Goal: Information Seeking & Learning: Learn about a topic

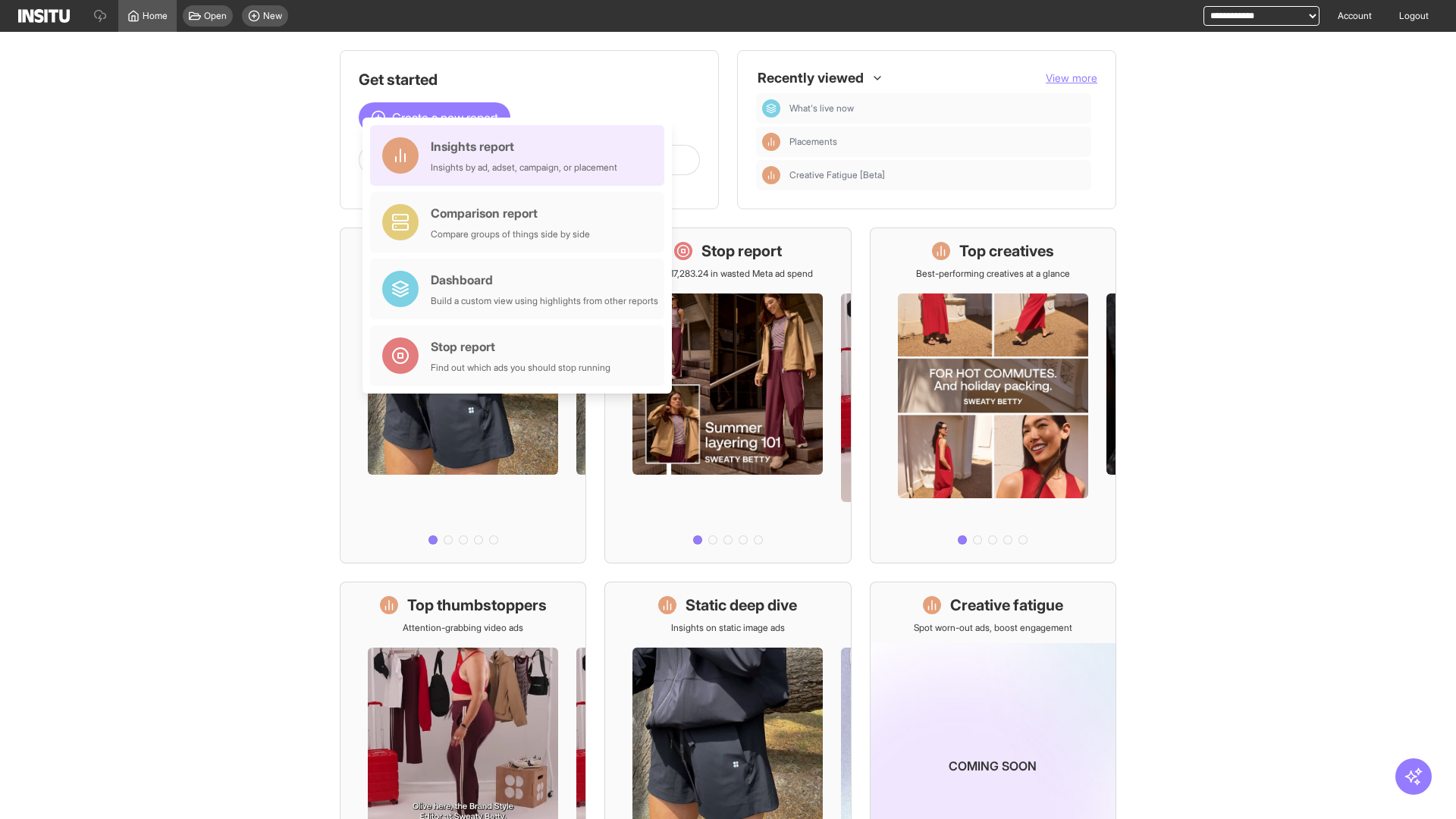
click at [521, 156] on div "Insights report Insights by ad, adset, campaign, or placement" at bounding box center [524, 156] width 187 height 36
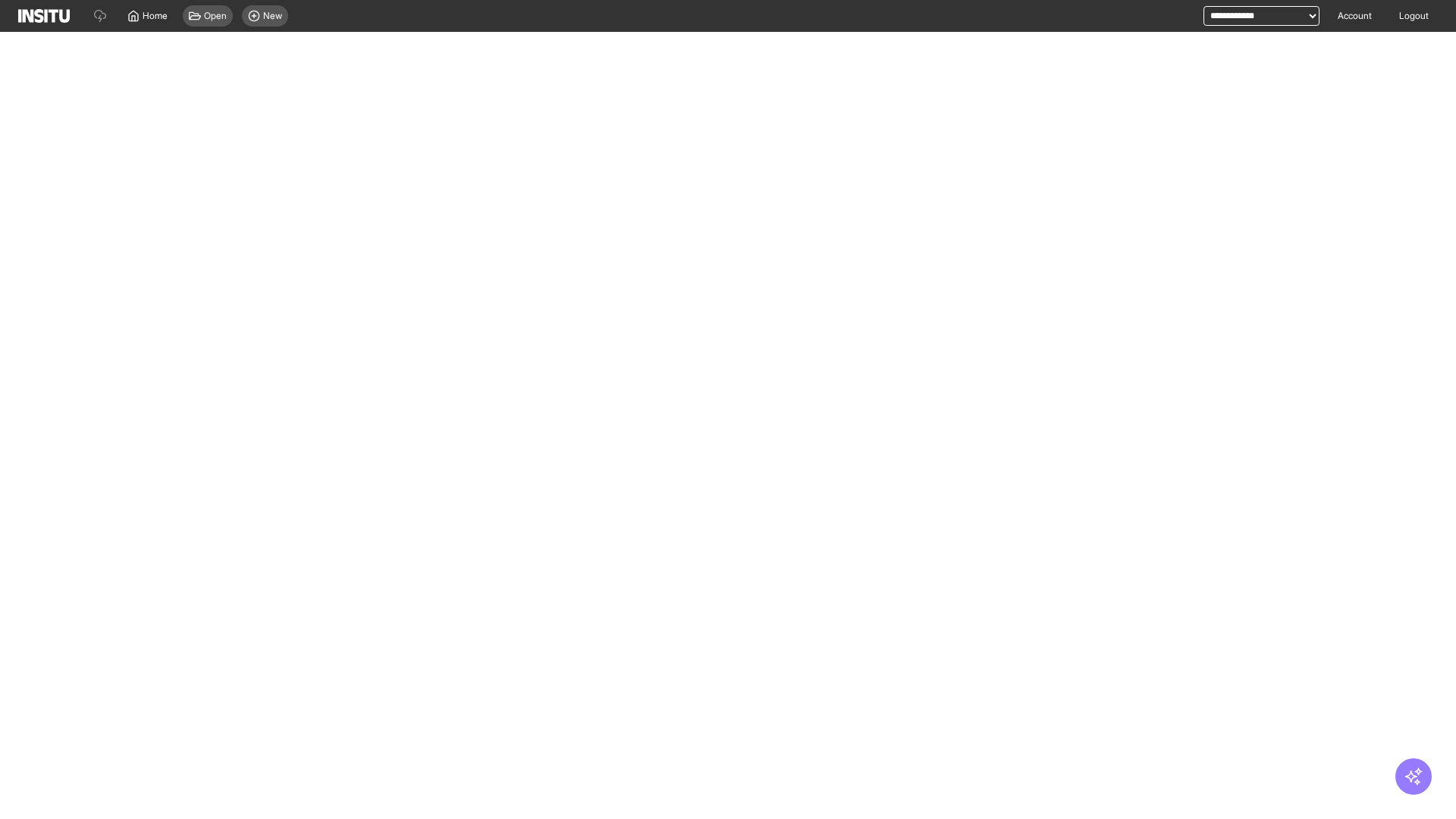
select select "**"
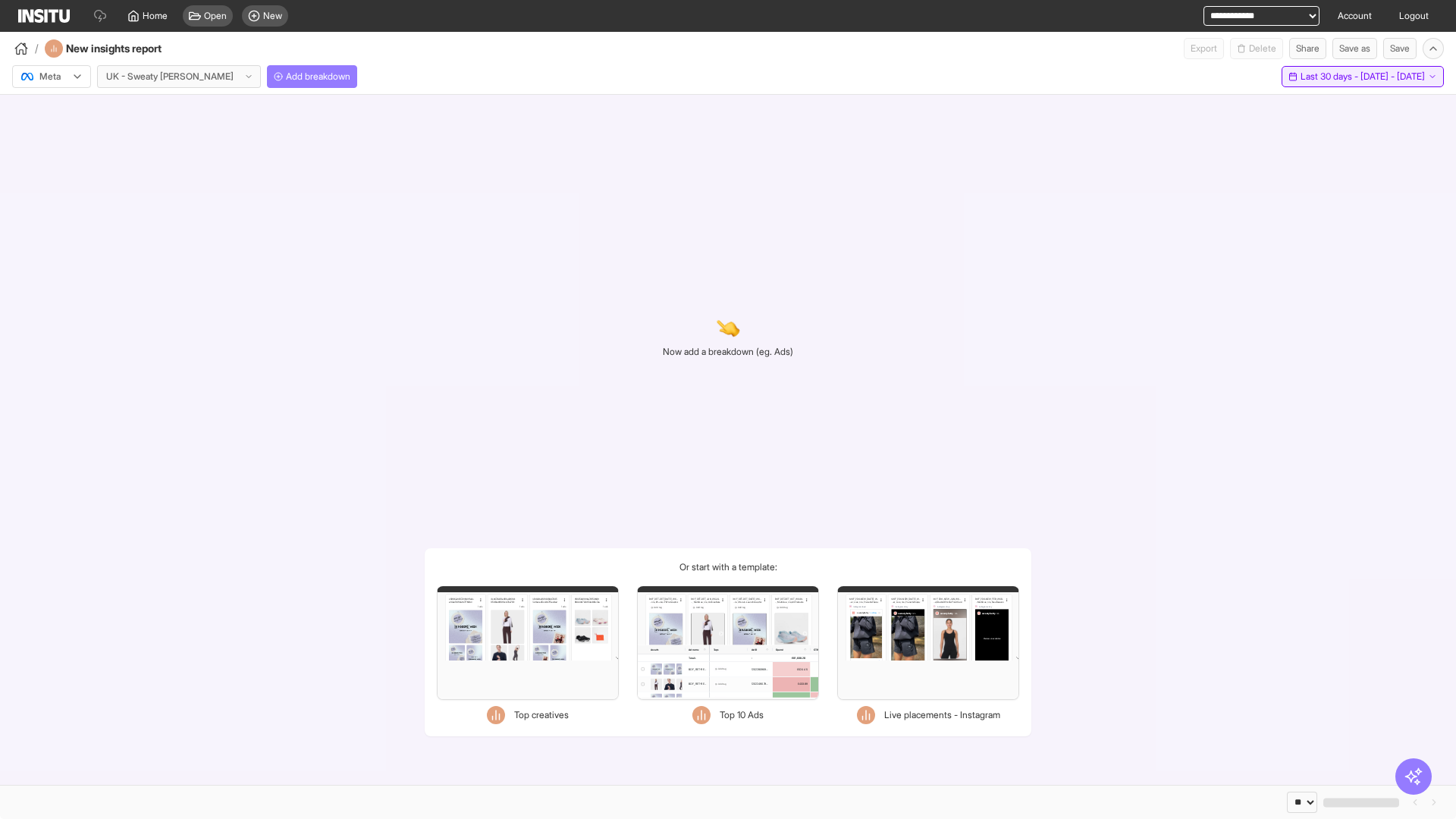
click at [1328, 77] on span "Last 30 days - [DATE] - [DATE]" at bounding box center [1363, 76] width 124 height 12
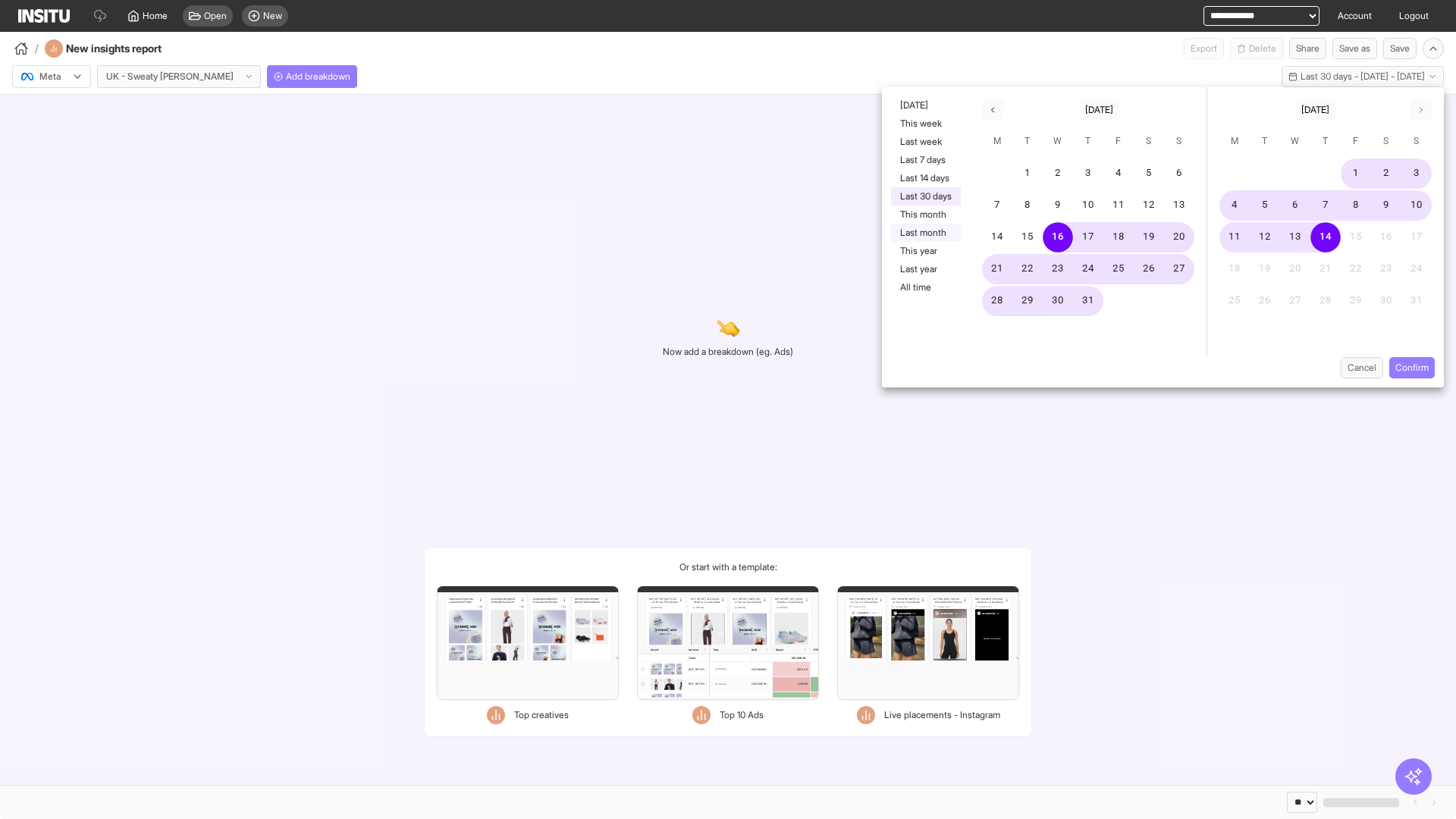
click at [925, 233] on button "Last month" at bounding box center [925, 233] width 70 height 18
